Goal: Complete application form

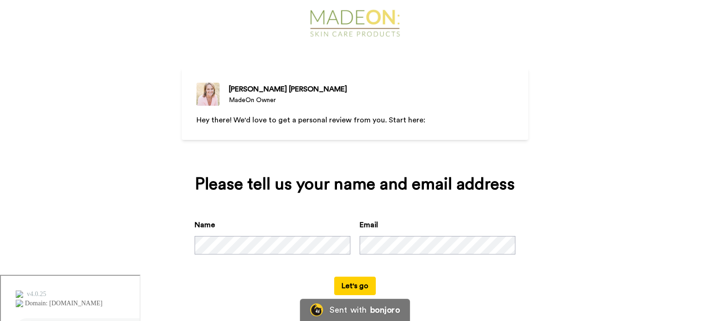
click at [353, 286] on button "Let's go" at bounding box center [355, 286] width 42 height 18
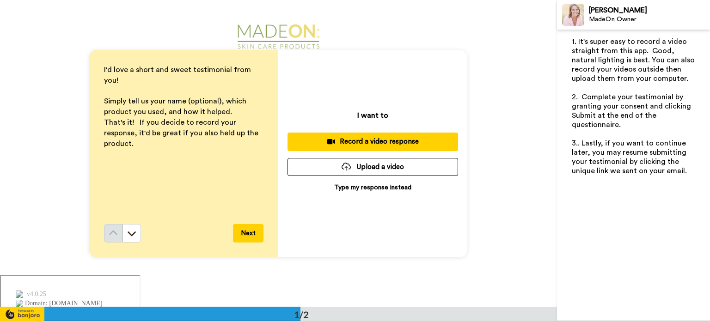
click at [128, 238] on icon at bounding box center [131, 233] width 9 height 9
click at [248, 238] on button "Next" at bounding box center [248, 233] width 30 height 18
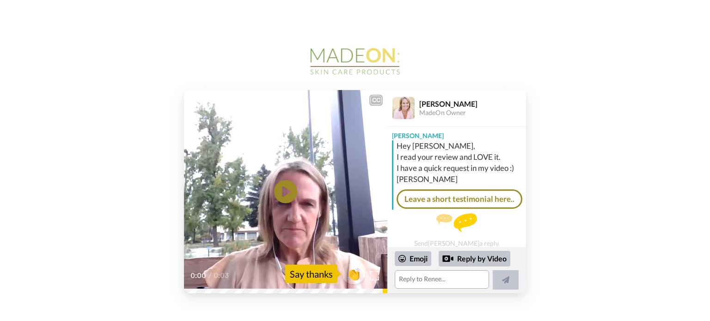
click at [294, 199] on icon at bounding box center [285, 191] width 23 height 23
